Goal: Task Accomplishment & Management: Use online tool/utility

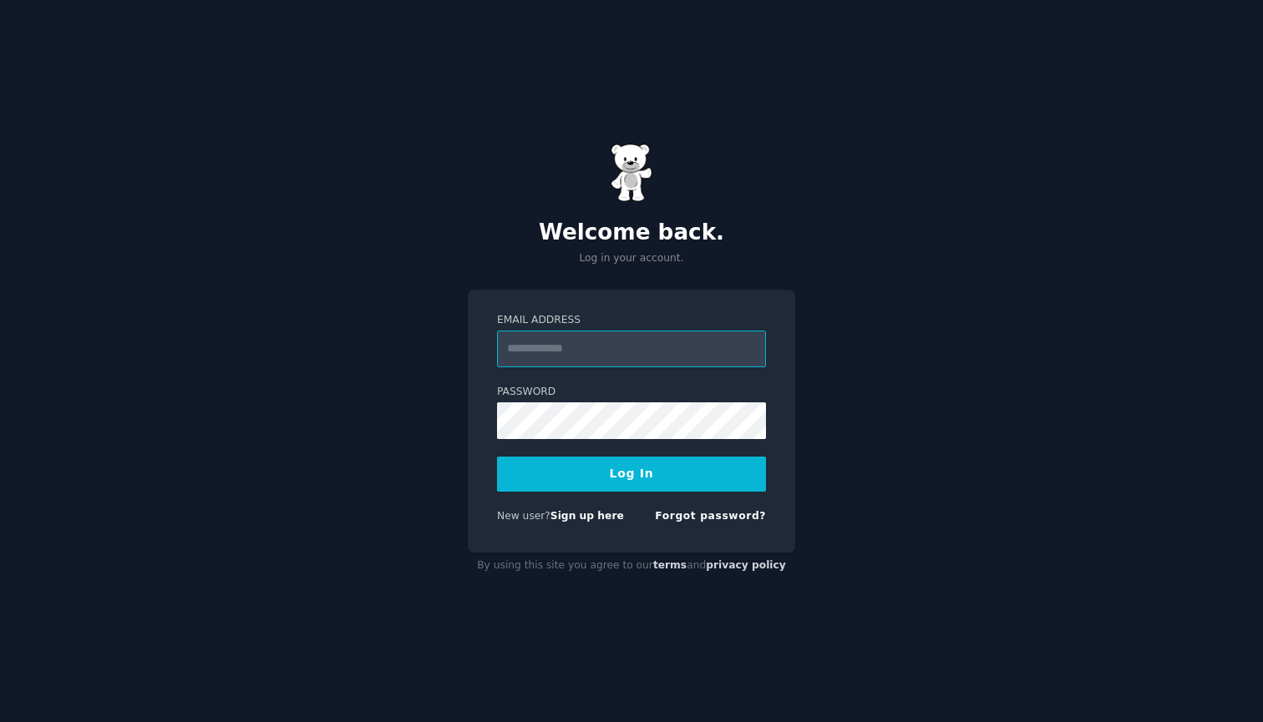
type input "**********"
click at [631, 473] on button "Log In" at bounding box center [631, 474] width 269 height 35
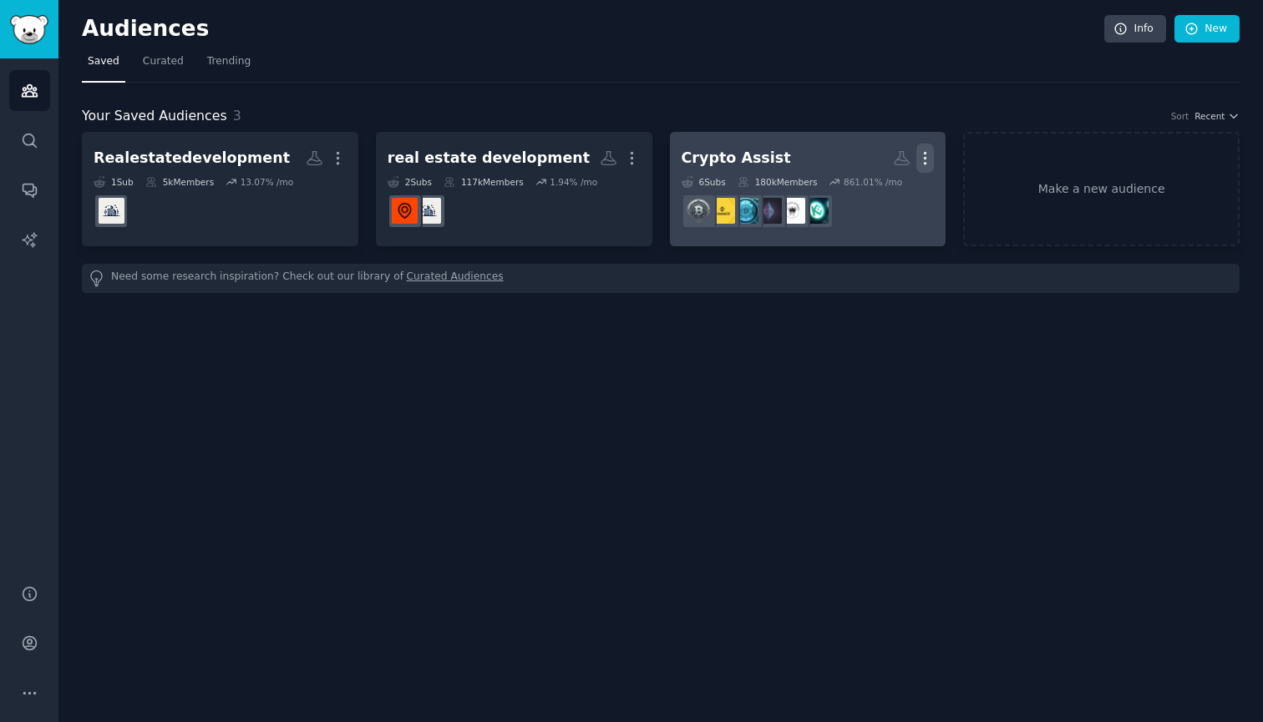
click at [928, 150] on icon "button" at bounding box center [925, 159] width 18 height 18
click at [870, 190] on p "Delete" at bounding box center [879, 194] width 38 height 18
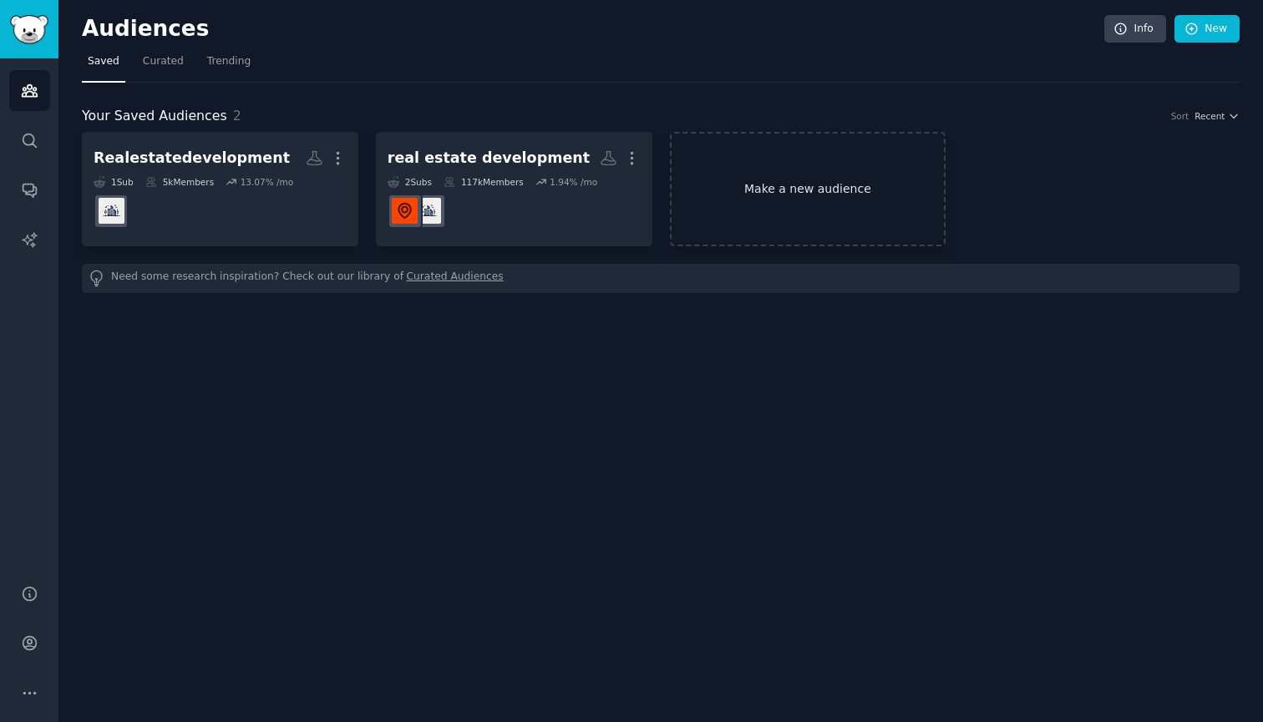
click at [888, 186] on link "Make a new audience" at bounding box center [808, 189] width 276 height 114
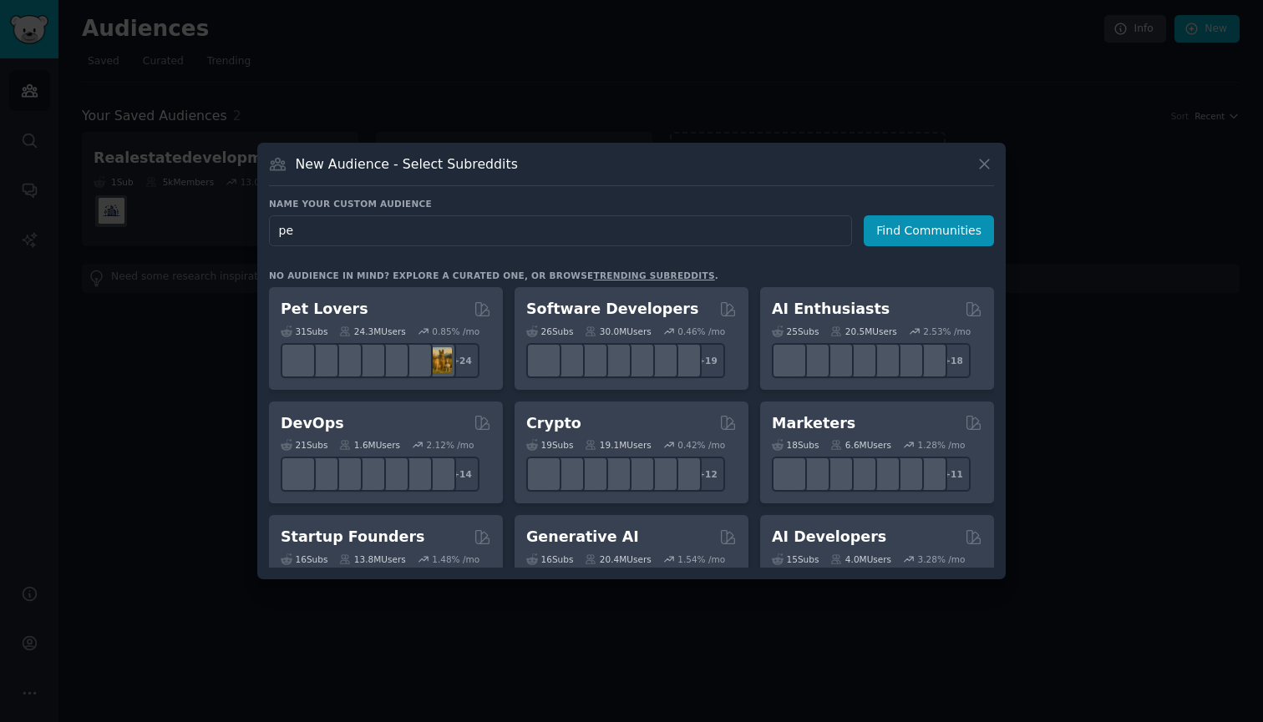
type input "p"
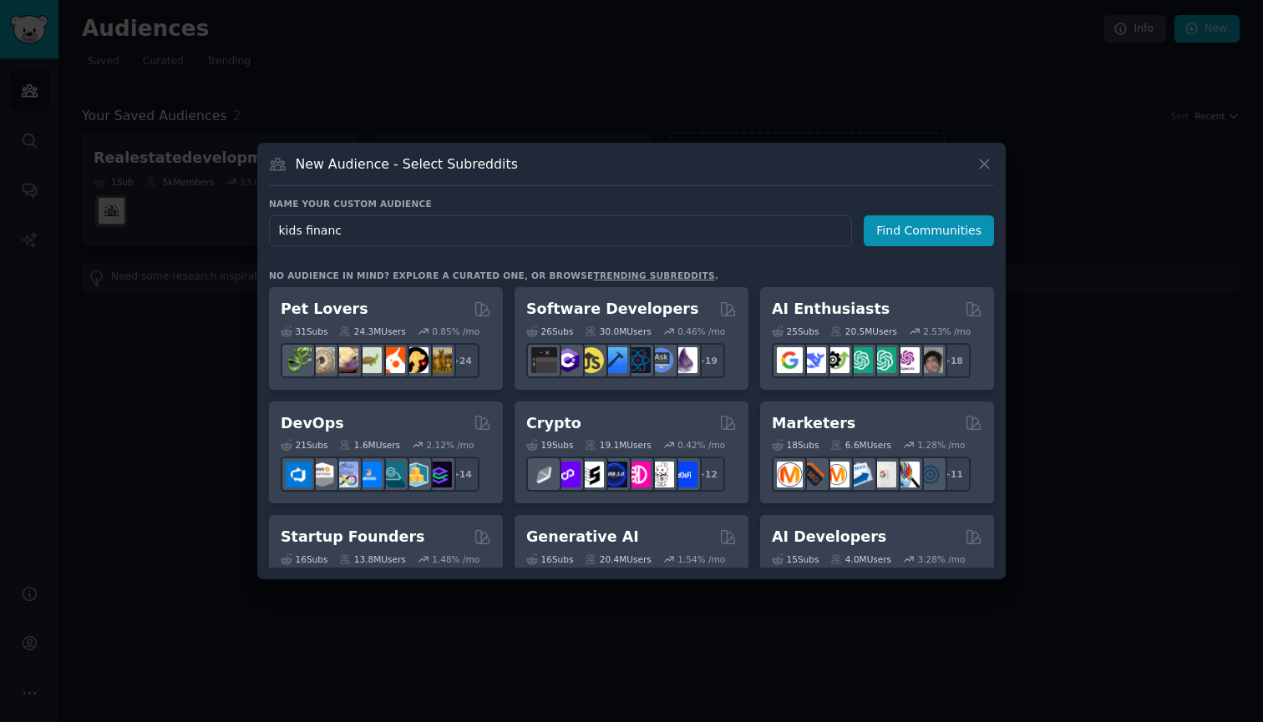
type input "kids finance"
click at [931, 231] on button "Find Communities" at bounding box center [929, 230] width 130 height 31
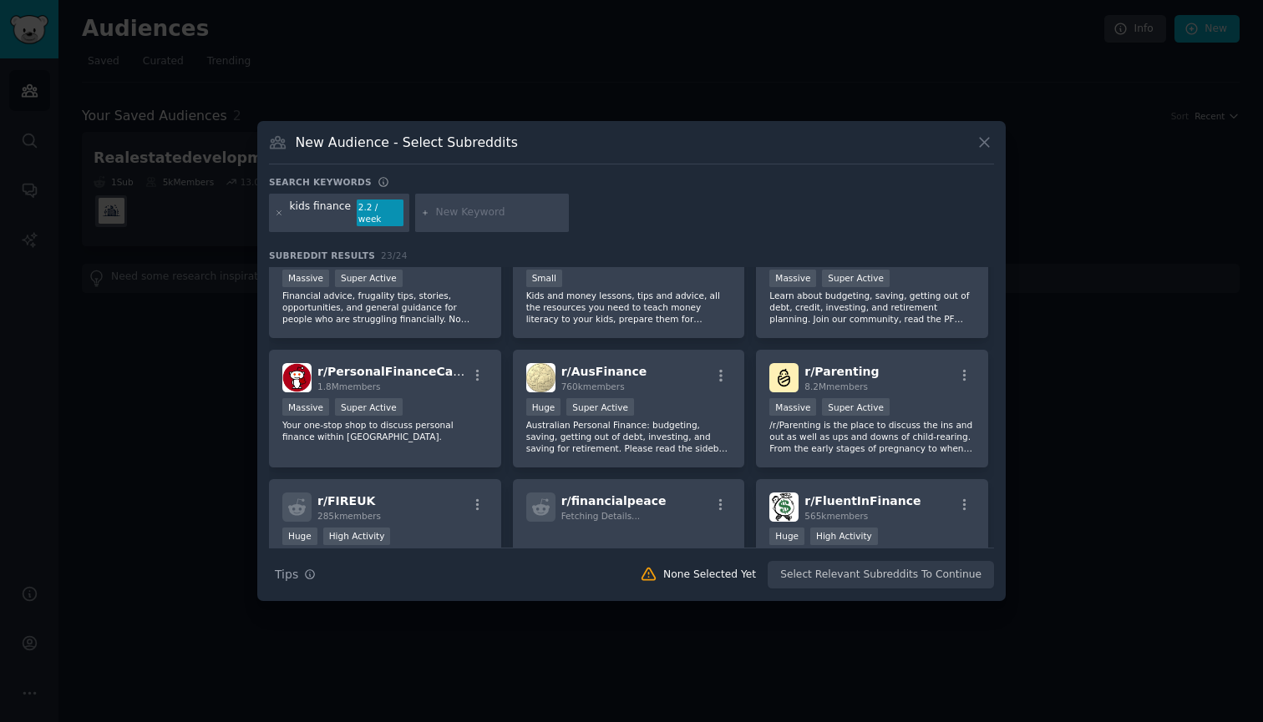
scroll to position [2, 0]
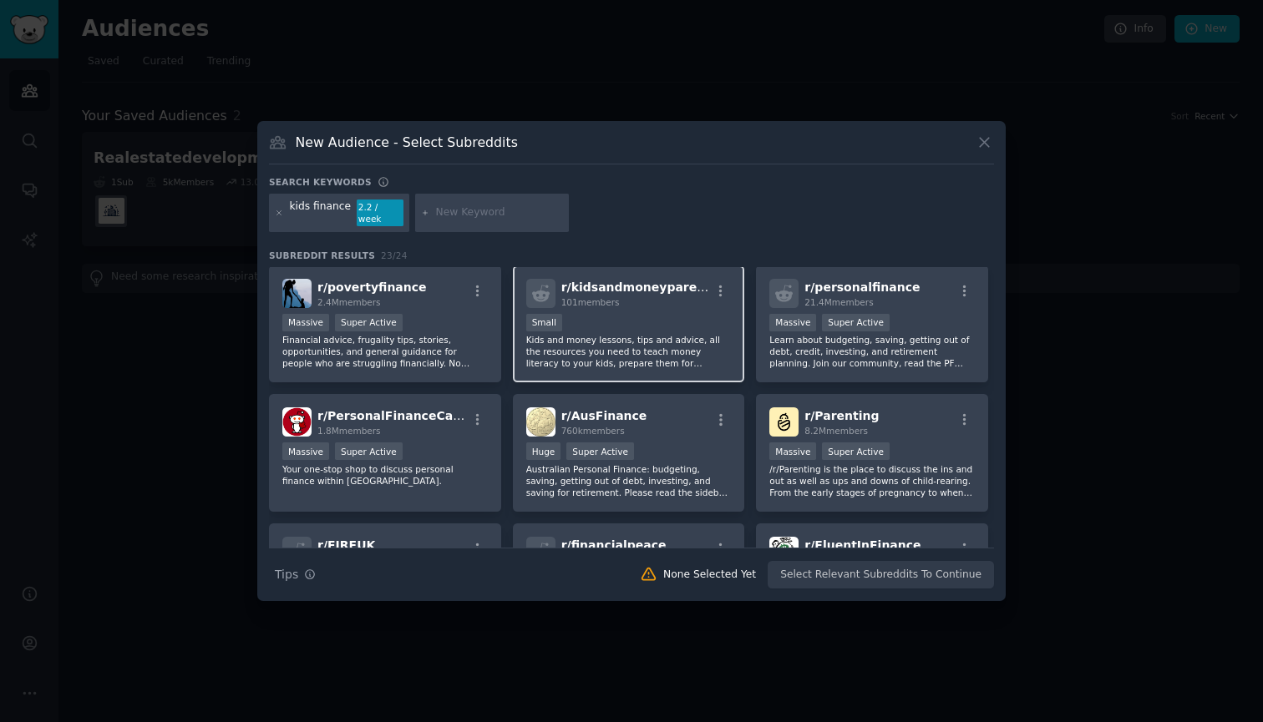
click at [685, 348] on p "Kids and money lessons, tips and advice, all the resources you need to teach mo…" at bounding box center [628, 351] width 205 height 35
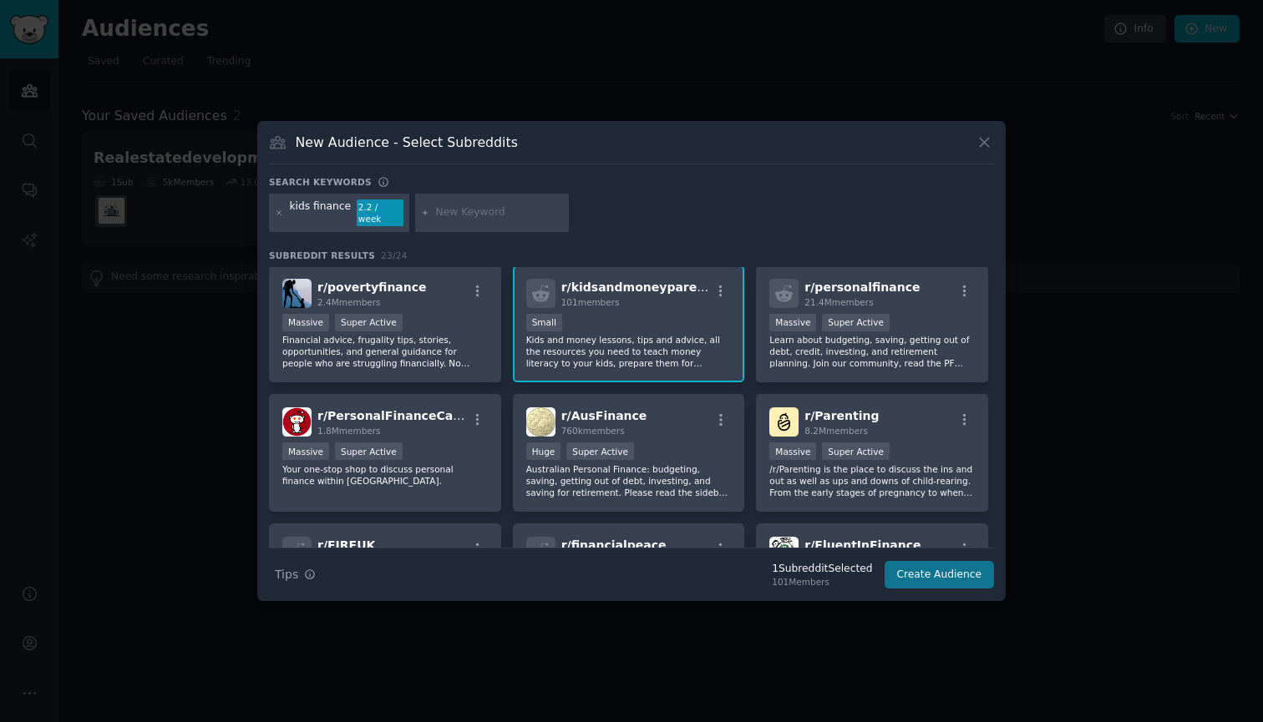
click at [927, 573] on button "Create Audience" at bounding box center [939, 575] width 110 height 28
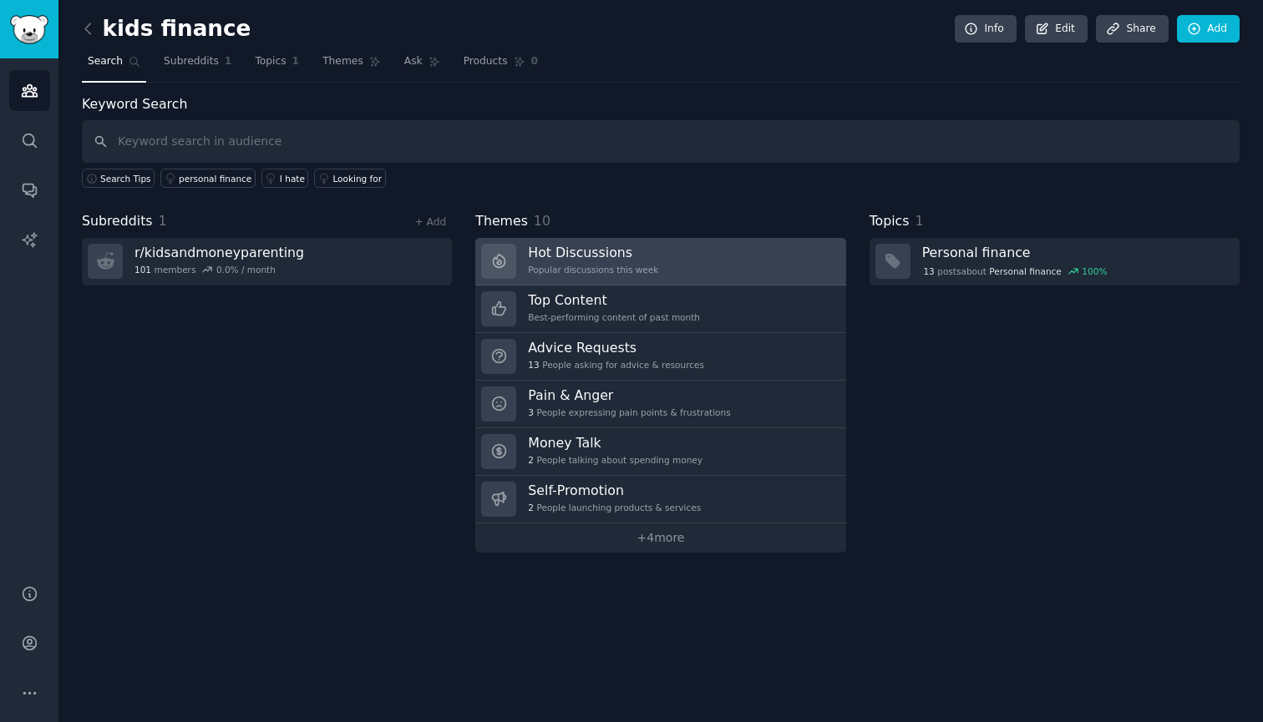
click at [648, 270] on div "Popular discussions this week" at bounding box center [593, 270] width 130 height 12
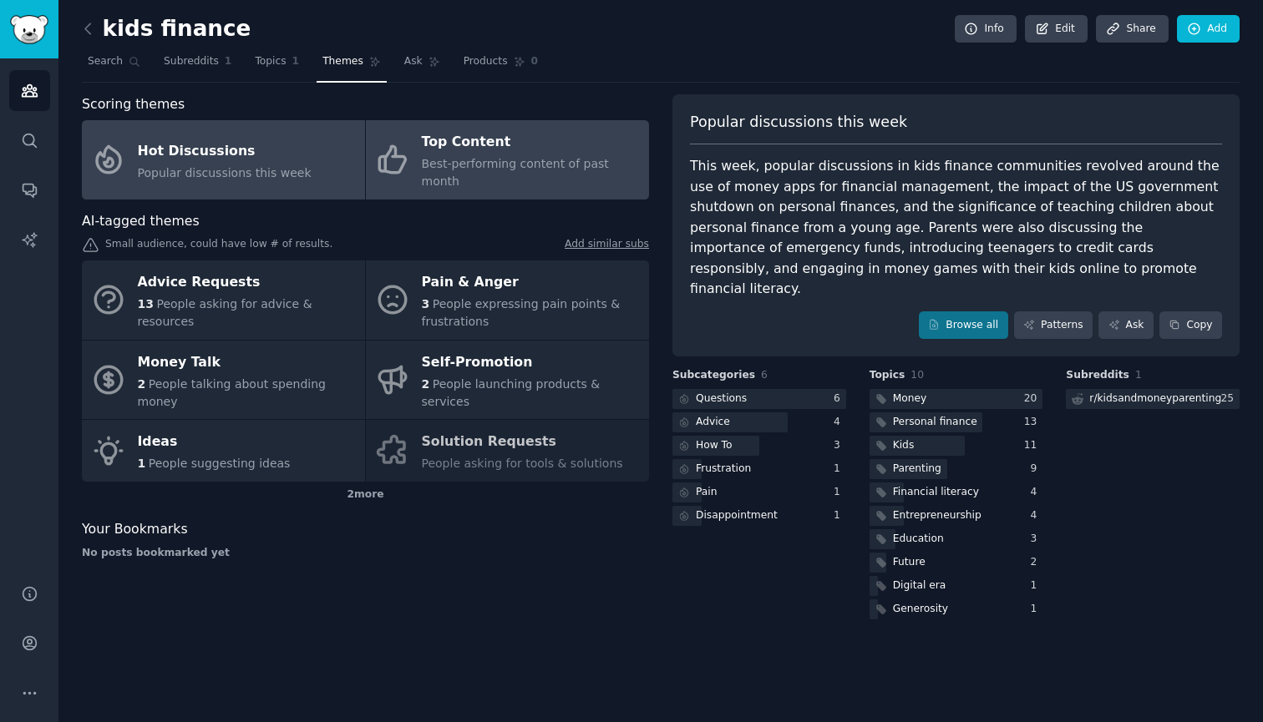
click at [559, 155] on div "Best-performing content of past month" at bounding box center [531, 172] width 219 height 35
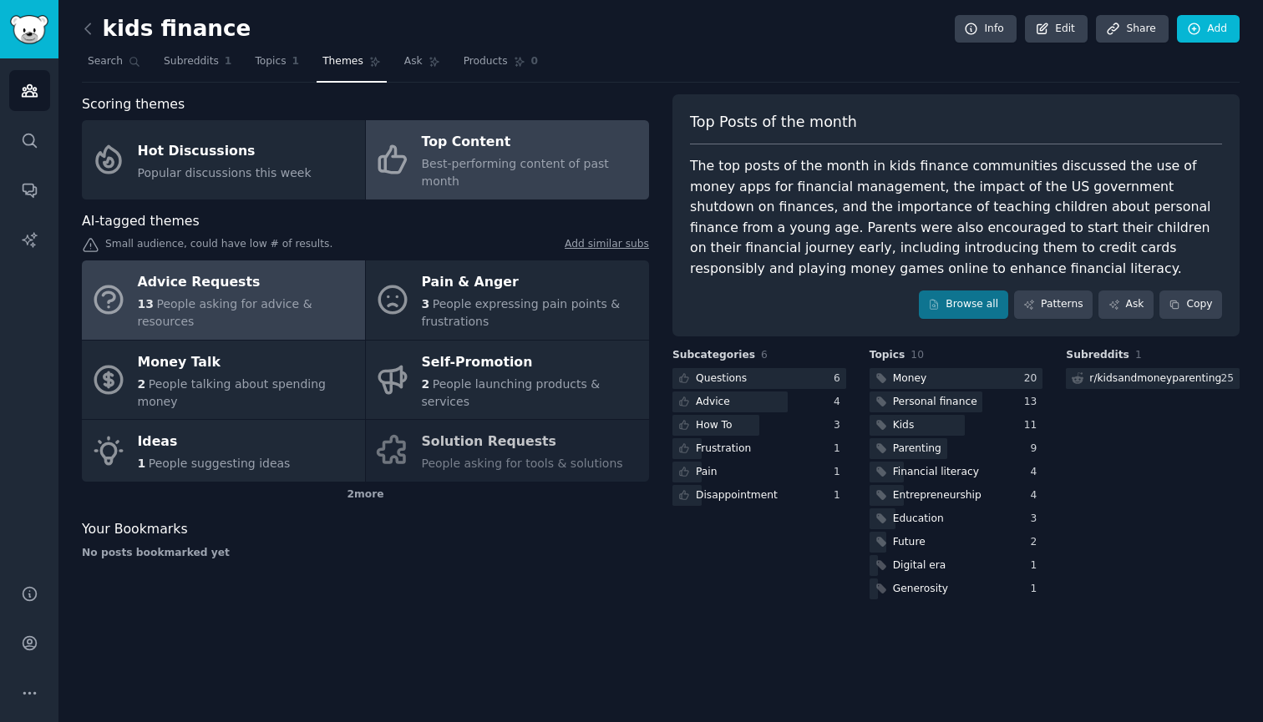
click at [304, 280] on div "Advice Requests" at bounding box center [247, 283] width 219 height 27
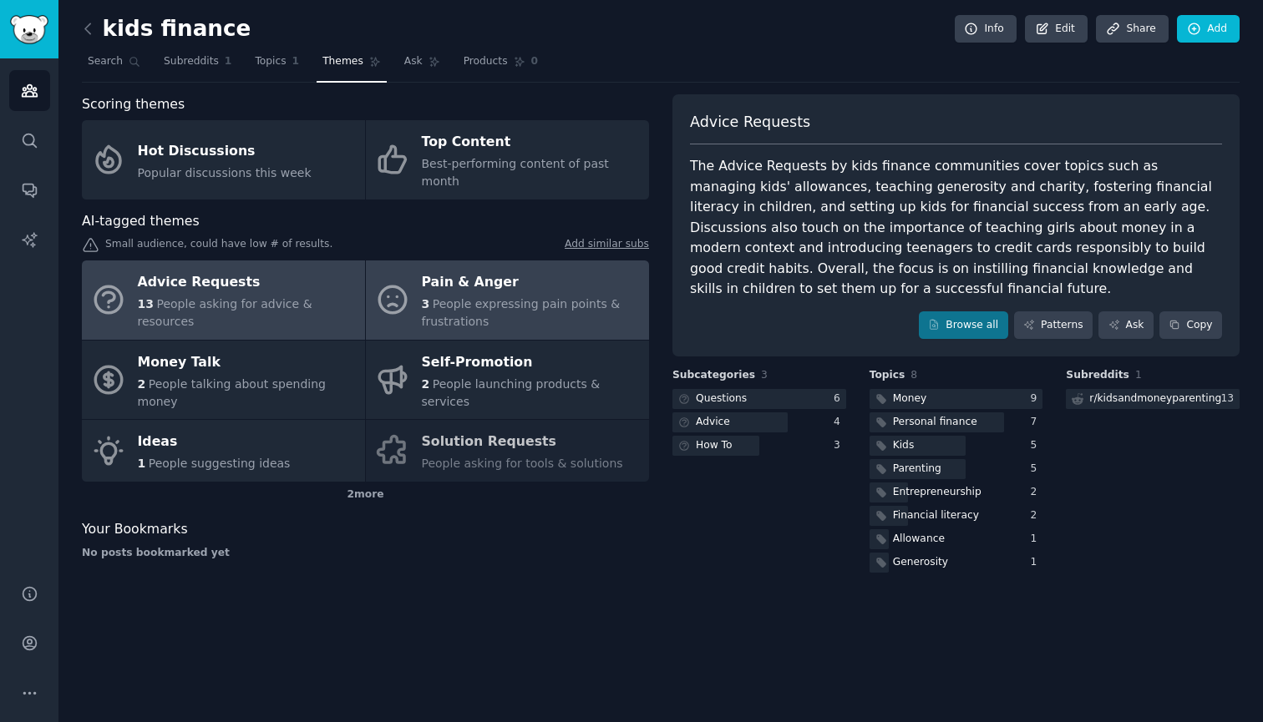
click at [507, 270] on div "Pain & Anger" at bounding box center [531, 283] width 219 height 27
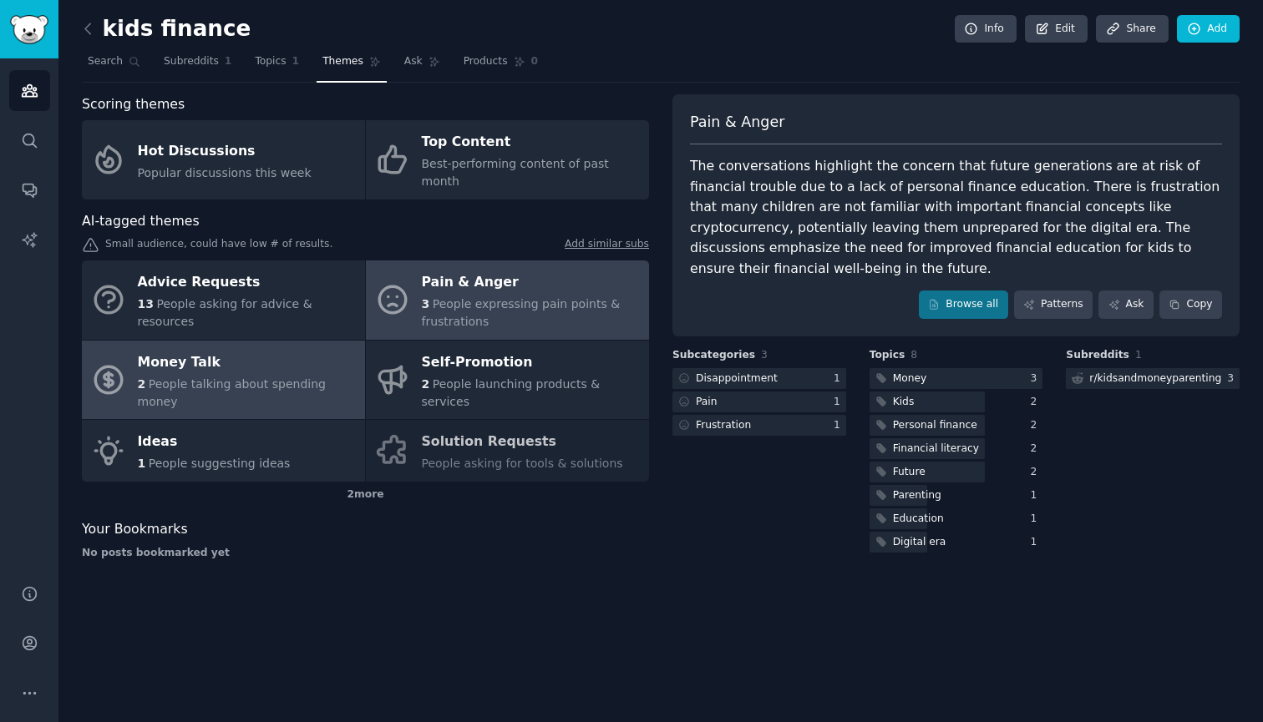
click at [309, 349] on div "Money Talk" at bounding box center [247, 362] width 219 height 27
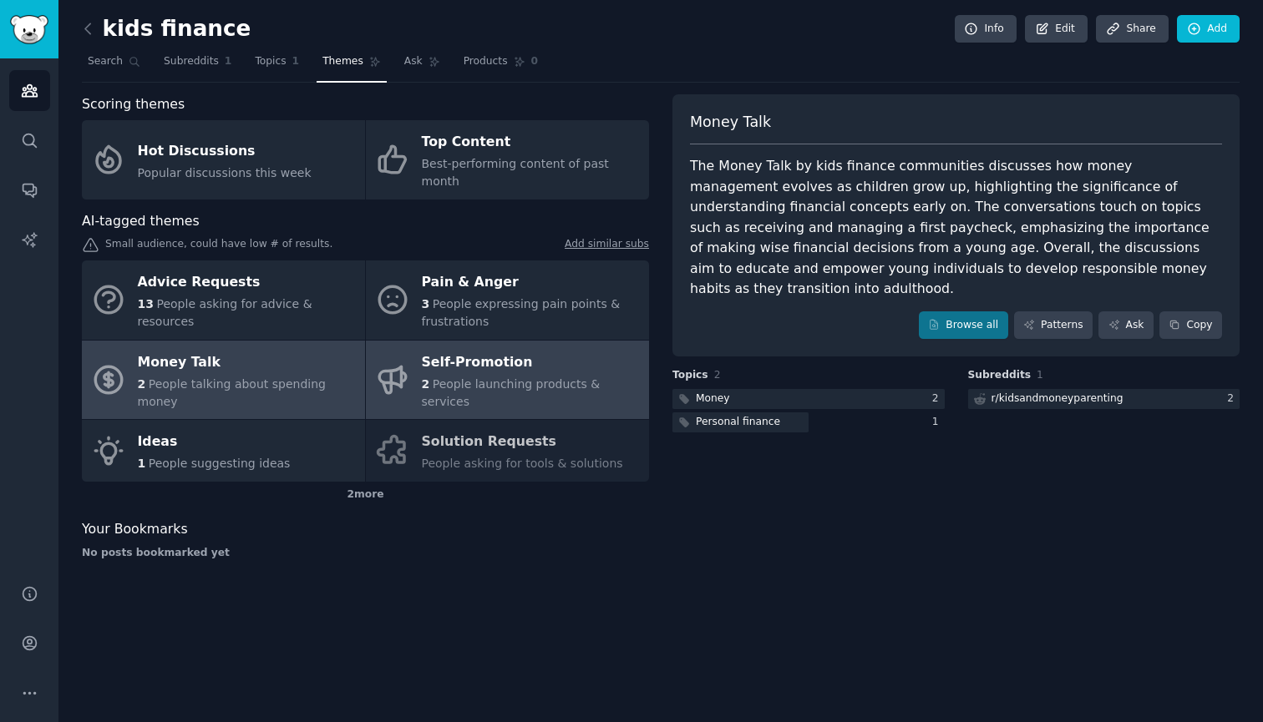
click at [462, 378] on span "People launching products & services" at bounding box center [511, 393] width 179 height 31
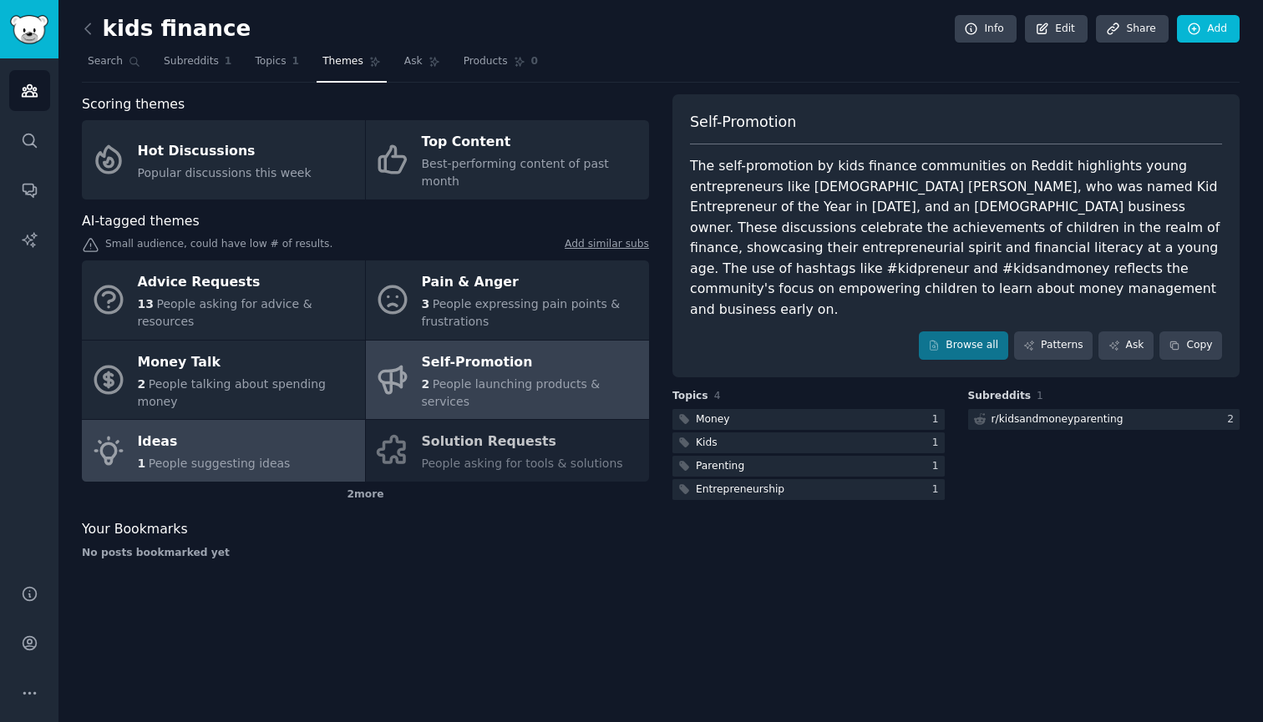
click at [323, 426] on link "Ideas 1 People suggesting ideas" at bounding box center [223, 451] width 283 height 62
